Goal: Check status: Check status

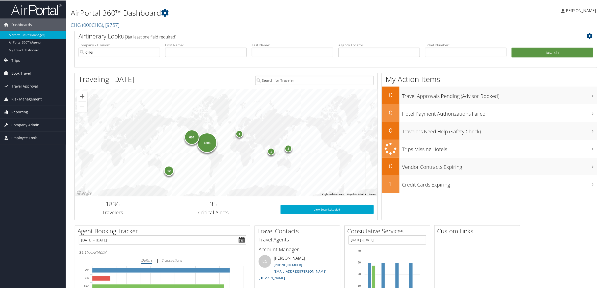
click at [10, 113] on icon at bounding box center [7, 111] width 8 height 8
click at [37, 137] on link "Virtual Pay Lookup" at bounding box center [33, 137] width 66 height 8
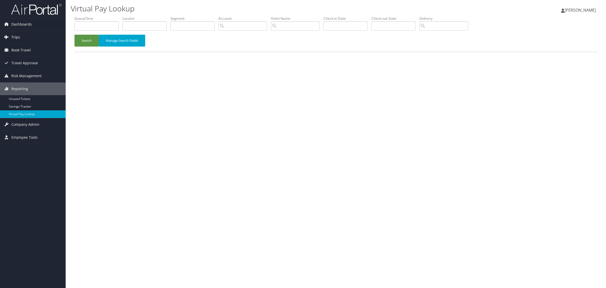
click at [23, 37] on link "Trips" at bounding box center [33, 37] width 66 height 13
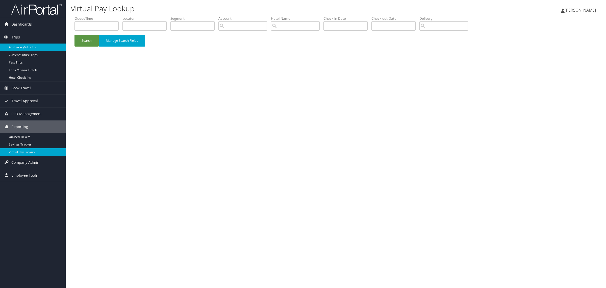
click at [30, 47] on link "Airtinerary® Lookup" at bounding box center [33, 47] width 66 height 8
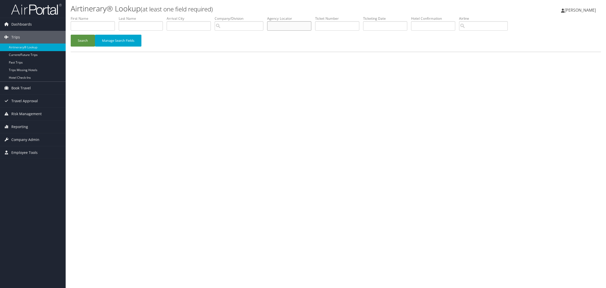
click at [291, 27] on input "text" at bounding box center [289, 25] width 44 height 9
paste input "FVWWOE"
type input "FVWWOE"
click at [80, 41] on button "Search" at bounding box center [83, 41] width 24 height 12
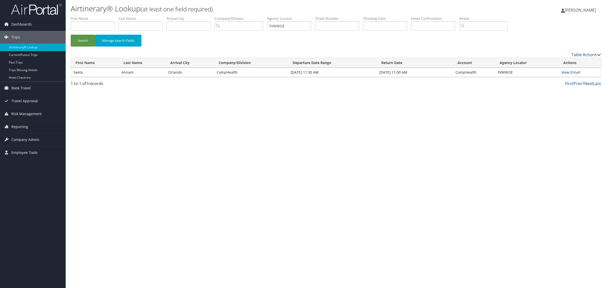
click at [566, 73] on link "View" at bounding box center [566, 72] width 8 height 5
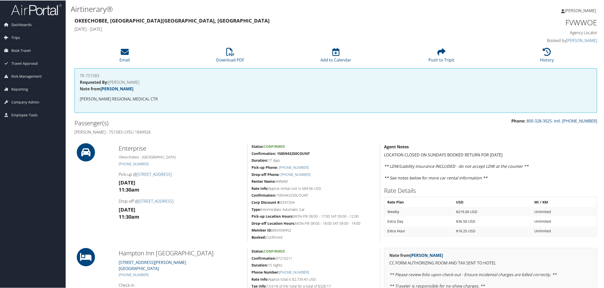
click at [21, 39] on link "Trips" at bounding box center [33, 37] width 66 height 13
click at [24, 47] on link "Airtinerary® Lookup" at bounding box center [33, 47] width 66 height 8
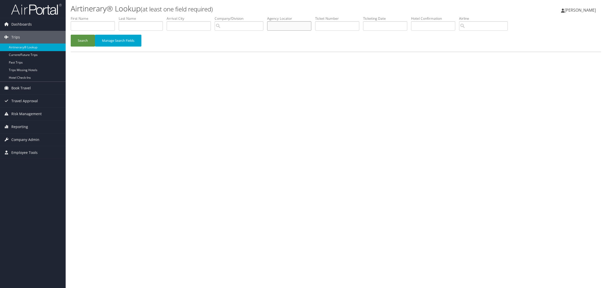
click at [282, 27] on input "text" at bounding box center [289, 25] width 44 height 9
paste input "JNBEBM"
click at [282, 25] on input "JNBEBM" at bounding box center [289, 25] width 44 height 9
click at [76, 42] on button "Search" at bounding box center [83, 41] width 24 height 12
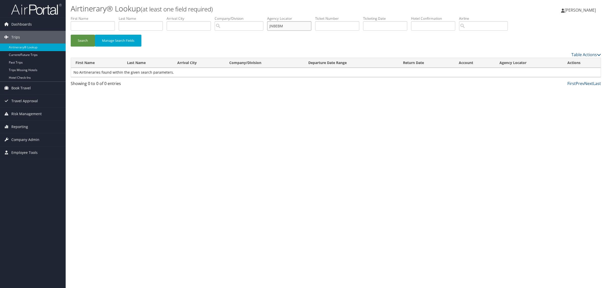
click at [277, 26] on input "JNBEBM" at bounding box center [289, 25] width 44 height 9
type input "JNBEBM"
click at [85, 41] on button "Search" at bounding box center [83, 41] width 24 height 12
click at [566, 73] on link "View" at bounding box center [570, 72] width 8 height 5
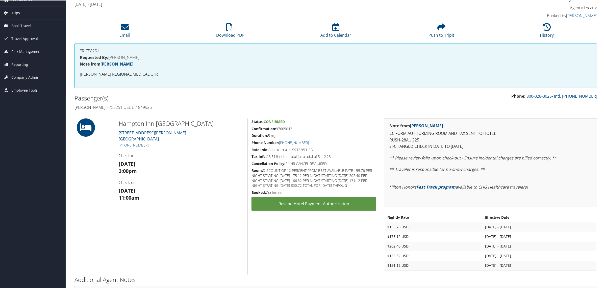
scroll to position [44, 0]
